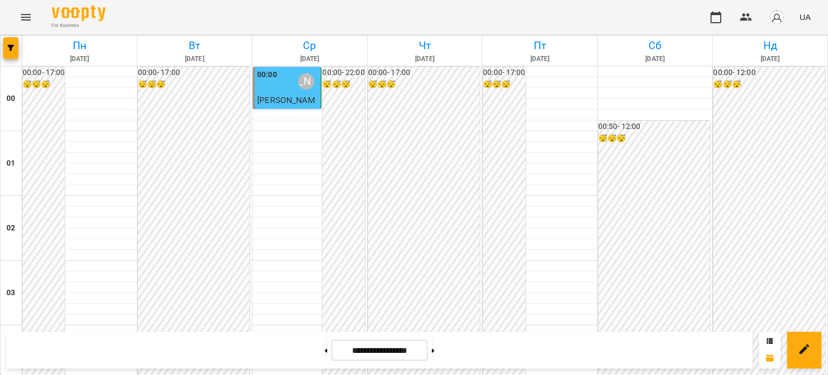
scroll to position [754, 0]
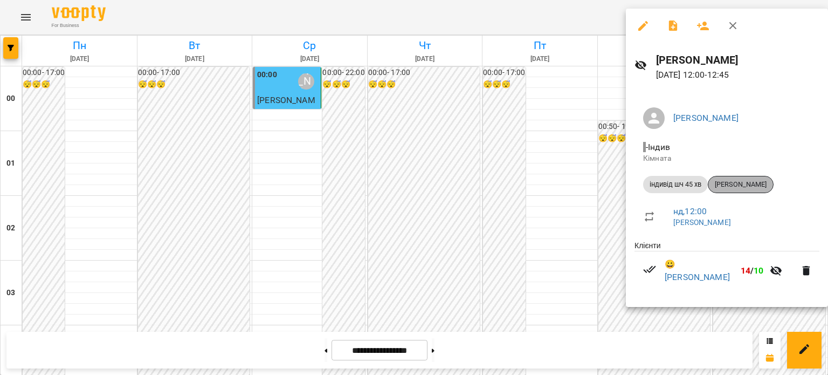
click at [755, 188] on span "[PERSON_NAME]" at bounding box center [740, 184] width 65 height 10
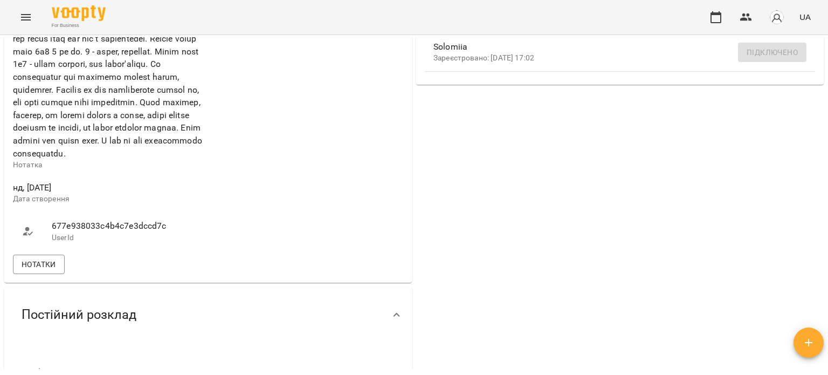
scroll to position [485, 0]
click at [46, 273] on span "Нотатки" at bounding box center [39, 266] width 34 height 13
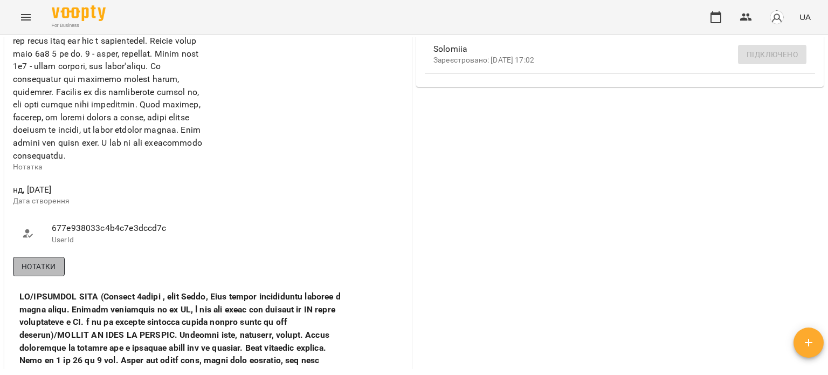
click at [52, 273] on span "Нотатки" at bounding box center [39, 266] width 34 height 13
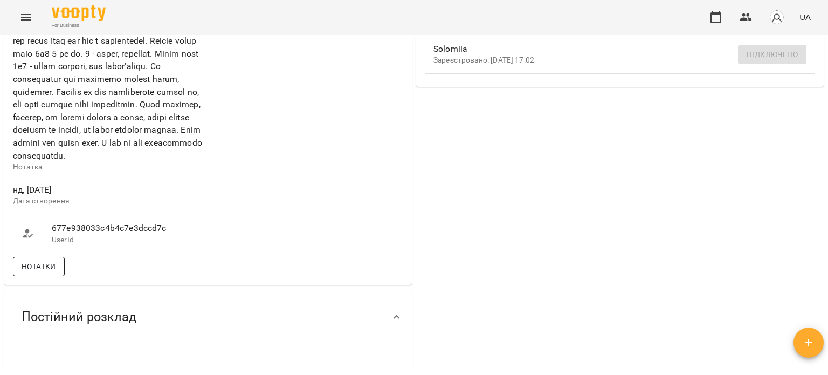
click at [26, 273] on span "Нотатки" at bounding box center [39, 266] width 34 height 13
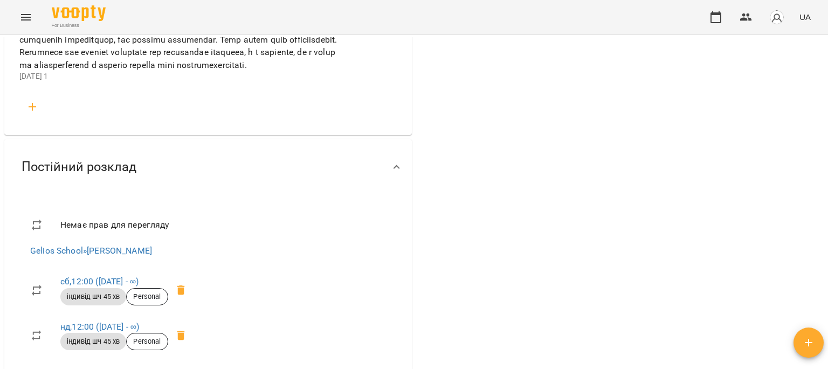
scroll to position [2694, 0]
click at [32, 109] on icon "button" at bounding box center [33, 105] width 8 height 8
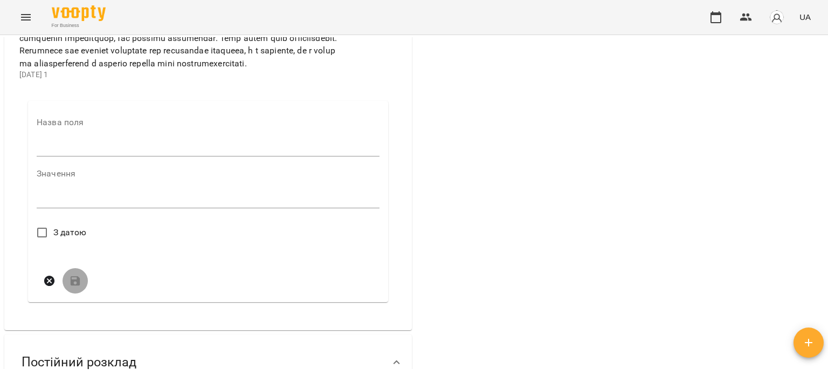
click at [60, 157] on input "text" at bounding box center [208, 148] width 343 height 17
type input "*"
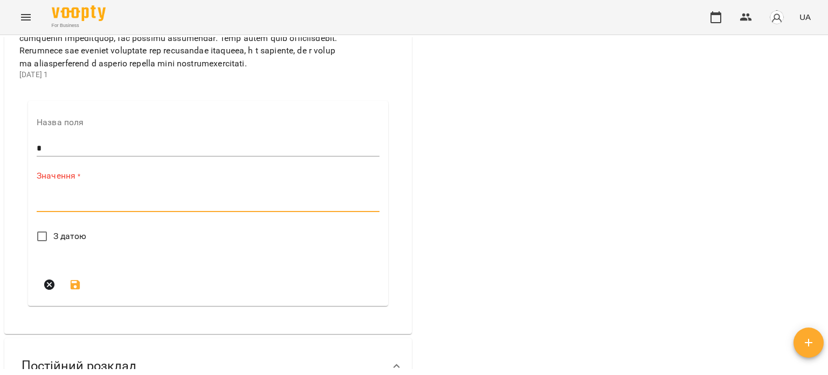
click at [77, 208] on textarea at bounding box center [208, 203] width 343 height 10
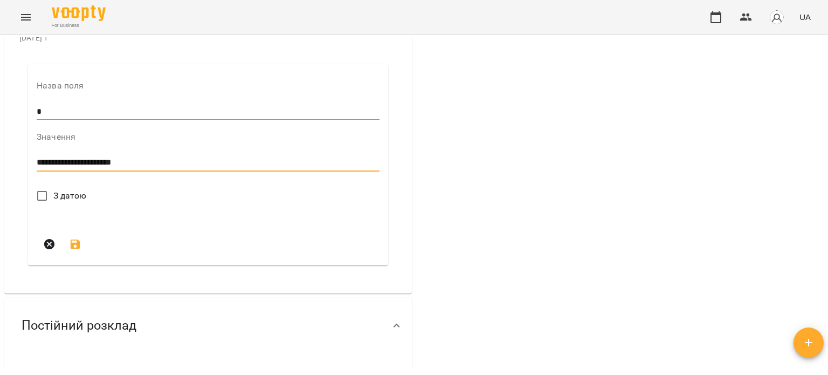
scroll to position [2802, 0]
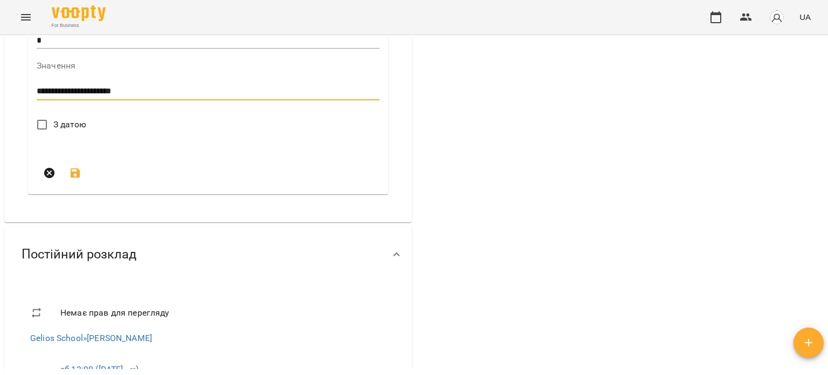
type textarea "**********"
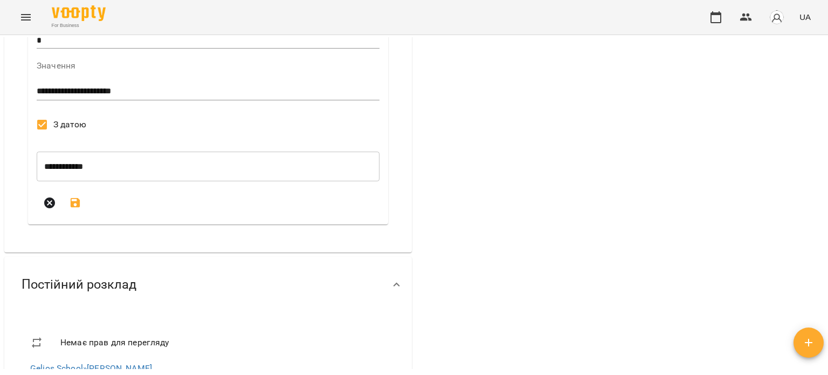
click at [74, 209] on icon "submit" at bounding box center [75, 202] width 13 height 13
